Goal: Information Seeking & Learning: Learn about a topic

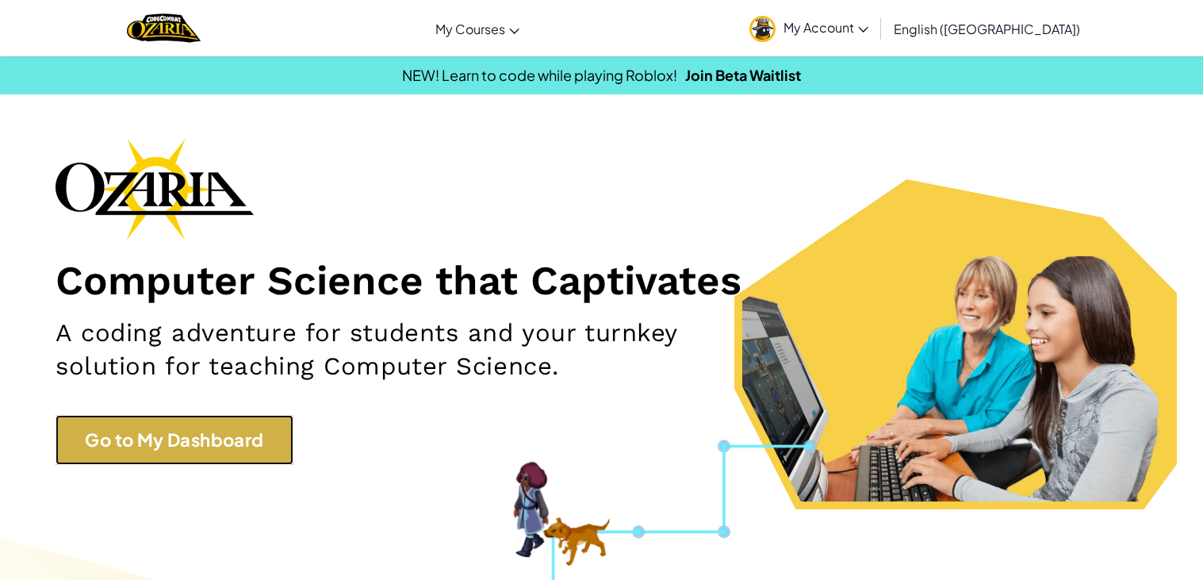
click at [240, 439] on link "Go to My Dashboard" at bounding box center [175, 440] width 238 height 50
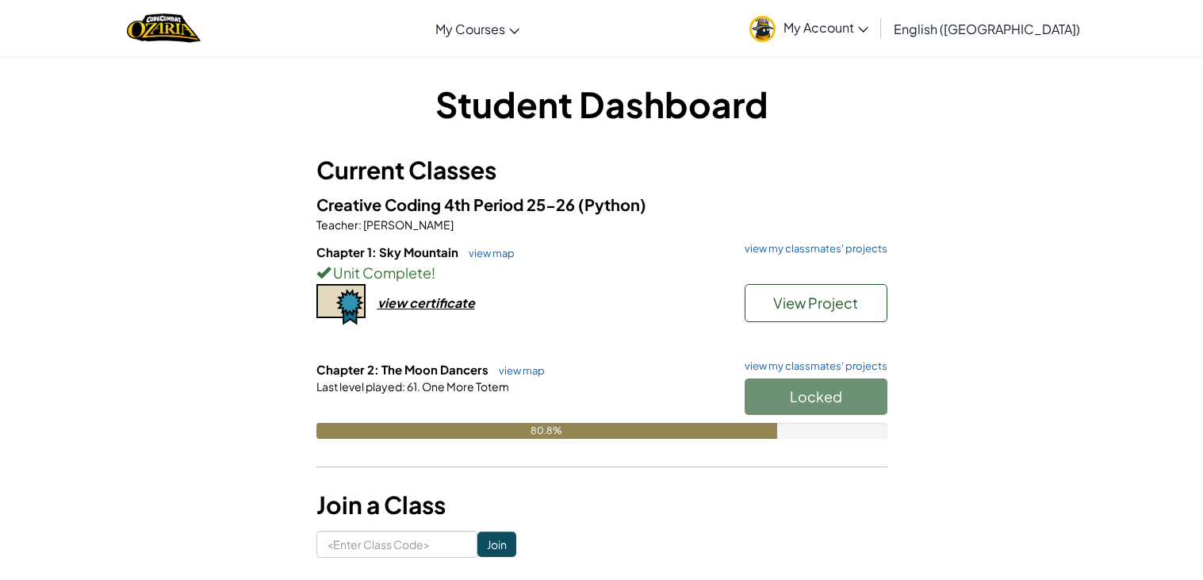
click at [764, 401] on div "Locked" at bounding box center [808, 400] width 159 height 44
click at [381, 357] on div "Chapter 1: Sky Mountain view map view my classmates' projects Unit Complete ! V…" at bounding box center [601, 302] width 571 height 117
click at [507, 377] on link "view map" at bounding box center [518, 370] width 54 height 13
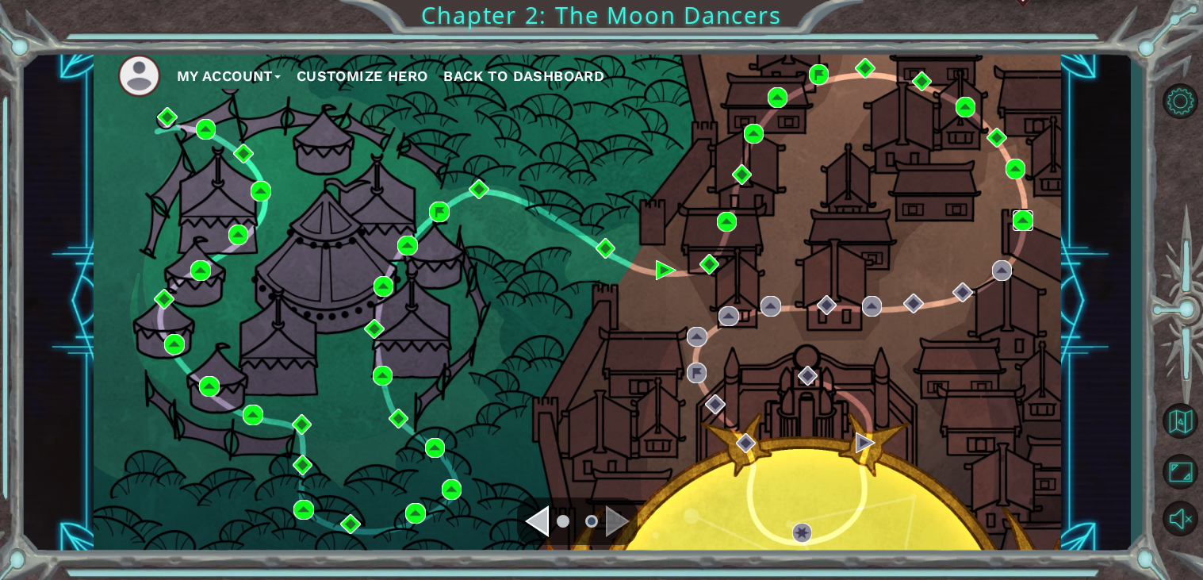
click at [1028, 222] on img at bounding box center [1023, 220] width 21 height 21
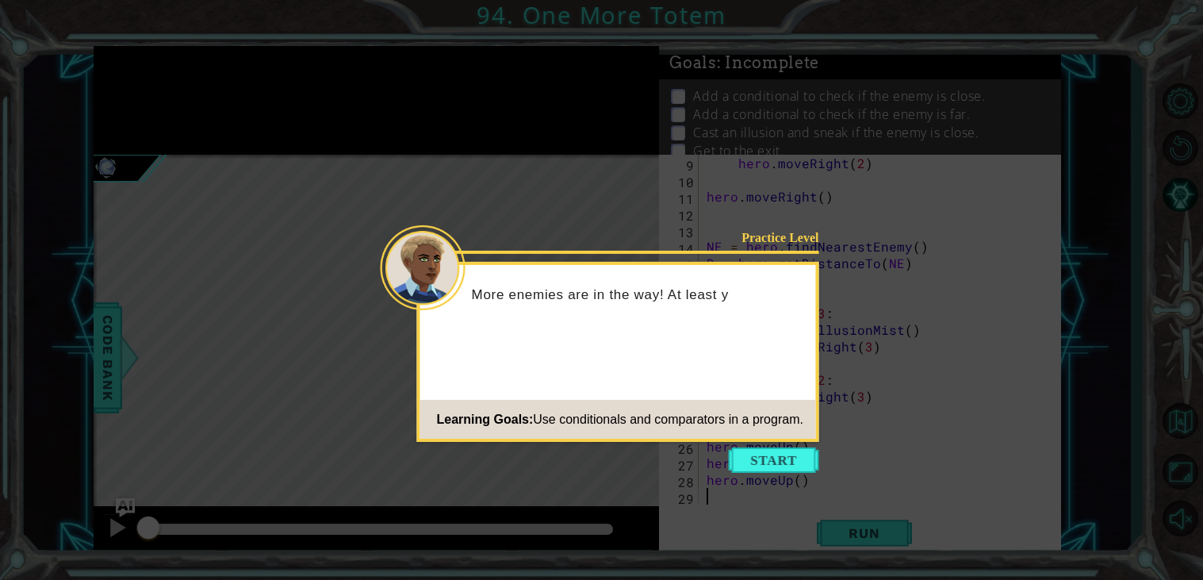
click at [1028, 222] on icon at bounding box center [601, 290] width 1203 height 580
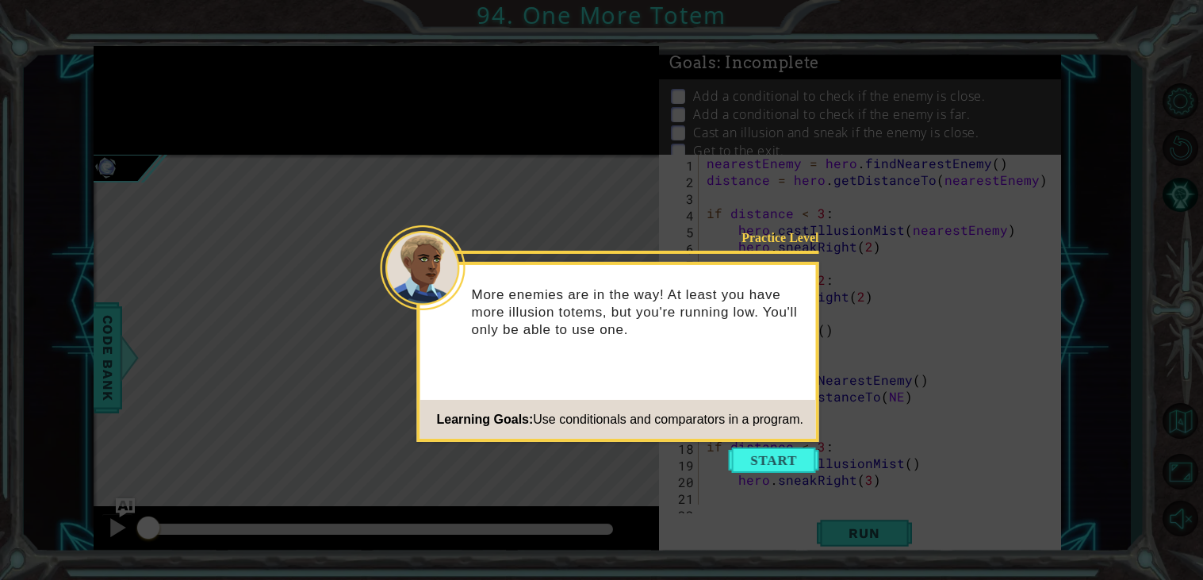
click at [784, 474] on icon at bounding box center [601, 290] width 1203 height 580
click at [774, 462] on button "Start" at bounding box center [774, 459] width 90 height 25
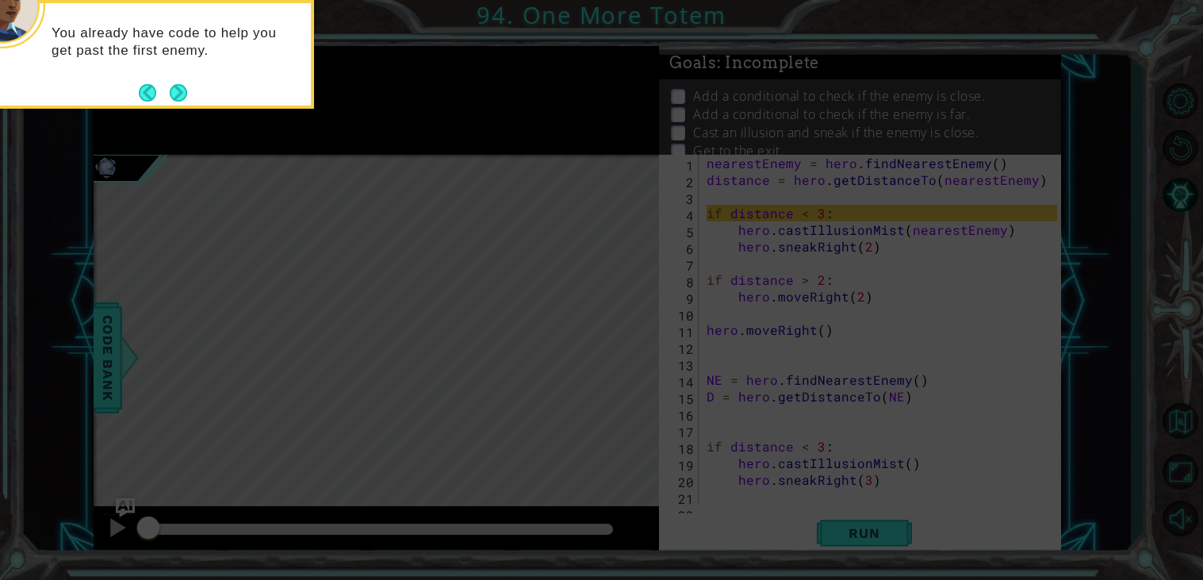
scroll to position [132, 0]
